Goal: Information Seeking & Learning: Learn about a topic

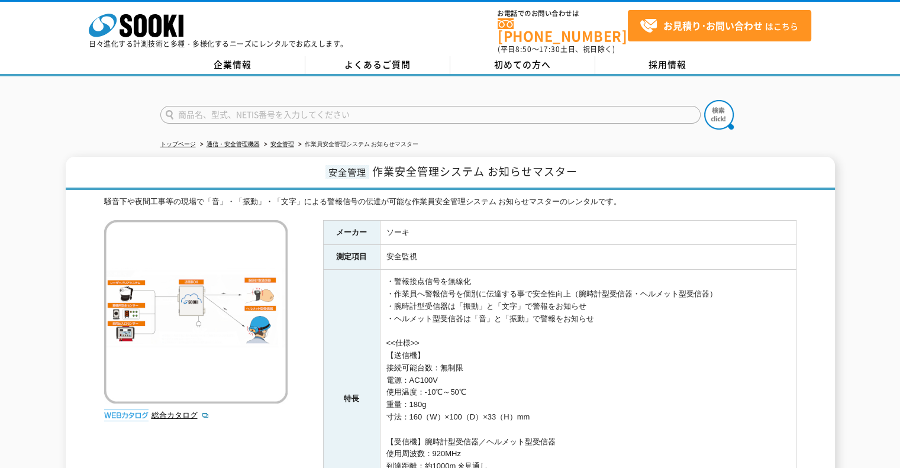
click at [369, 109] on input "text" at bounding box center [430, 115] width 540 height 18
type input "商品名、型式、NETIS番号を入力してください"
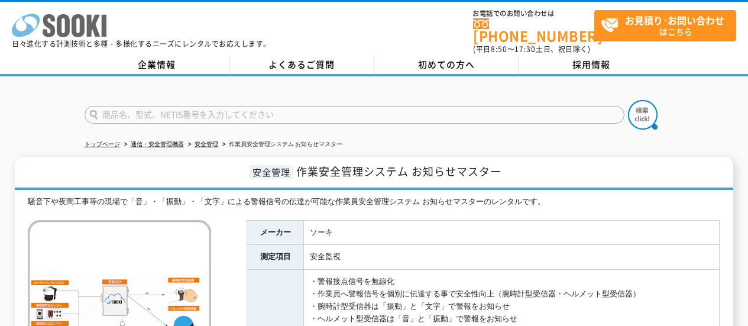
type input "商品名、型式、NETIS番号を入力してください"
click at [62, 24] on icon "株式会社 ソーキ" at bounding box center [59, 26] width 95 height 24
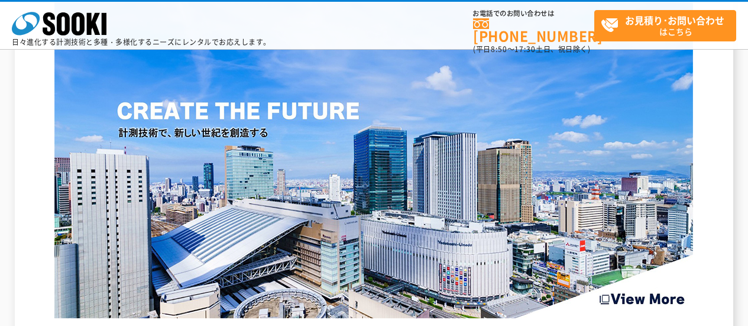
scroll to position [1715, 0]
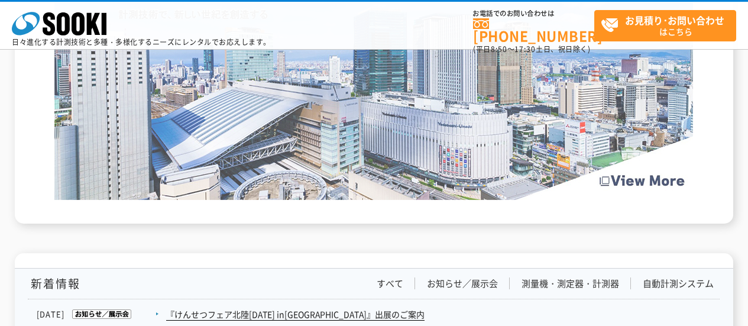
click at [517, 169] on img at bounding box center [373, 30] width 639 height 339
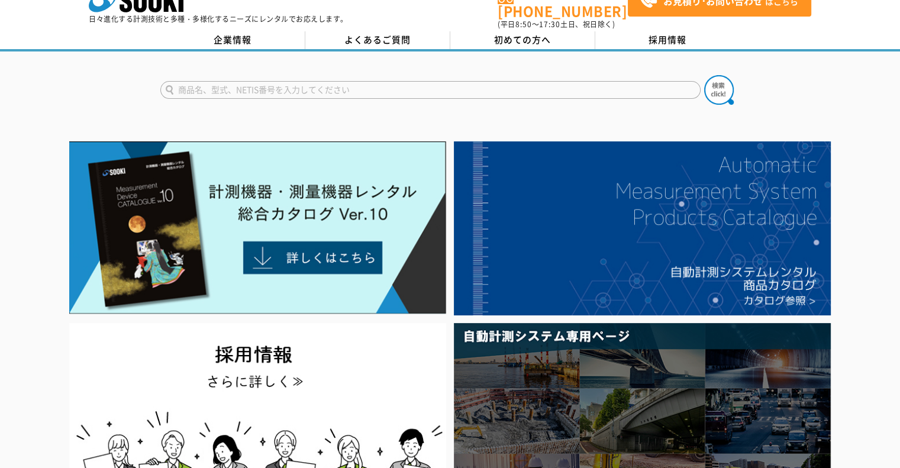
scroll to position [0, 0]
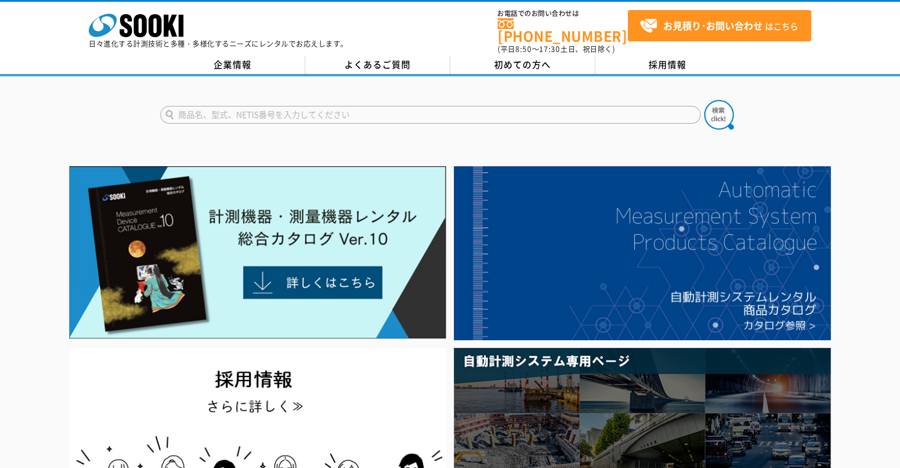
click at [395, 110] on input "text" at bounding box center [430, 115] width 540 height 18
type input "ICライダ"
click at [713, 107] on img at bounding box center [719, 115] width 30 height 30
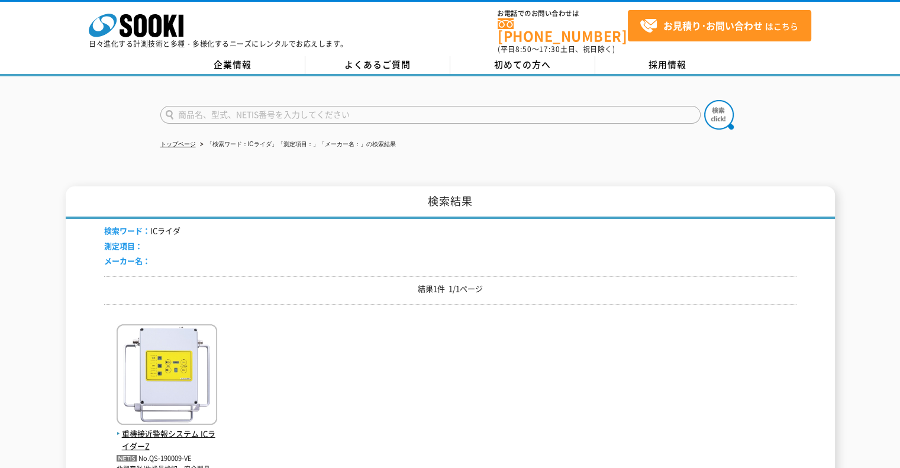
scroll to position [59, 0]
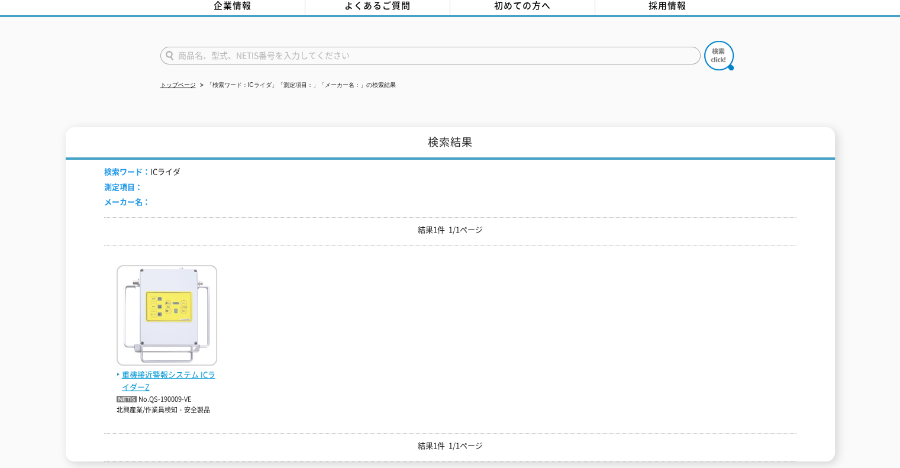
click at [160, 371] on span "重機接近警報システム ICライダーZ" at bounding box center [167, 380] width 101 height 25
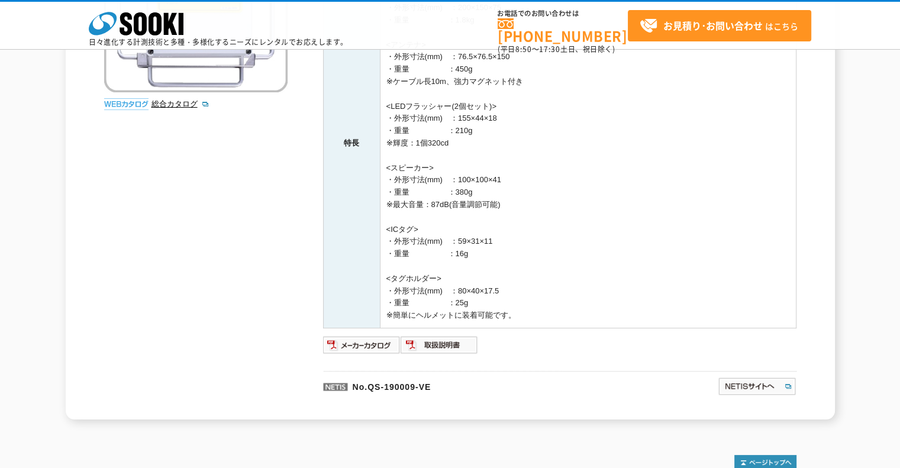
scroll to position [374, 0]
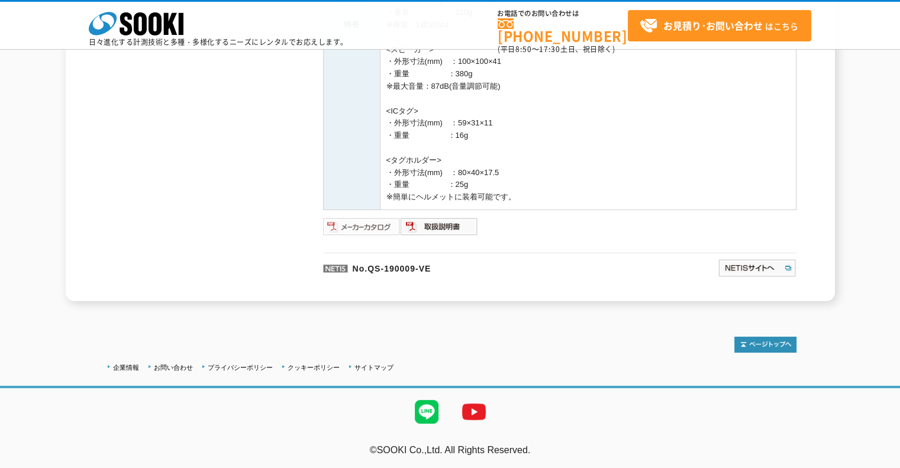
click at [371, 228] on img at bounding box center [361, 226] width 77 height 19
click at [375, 225] on img at bounding box center [361, 226] width 77 height 19
